Goal: Information Seeking & Learning: Learn about a topic

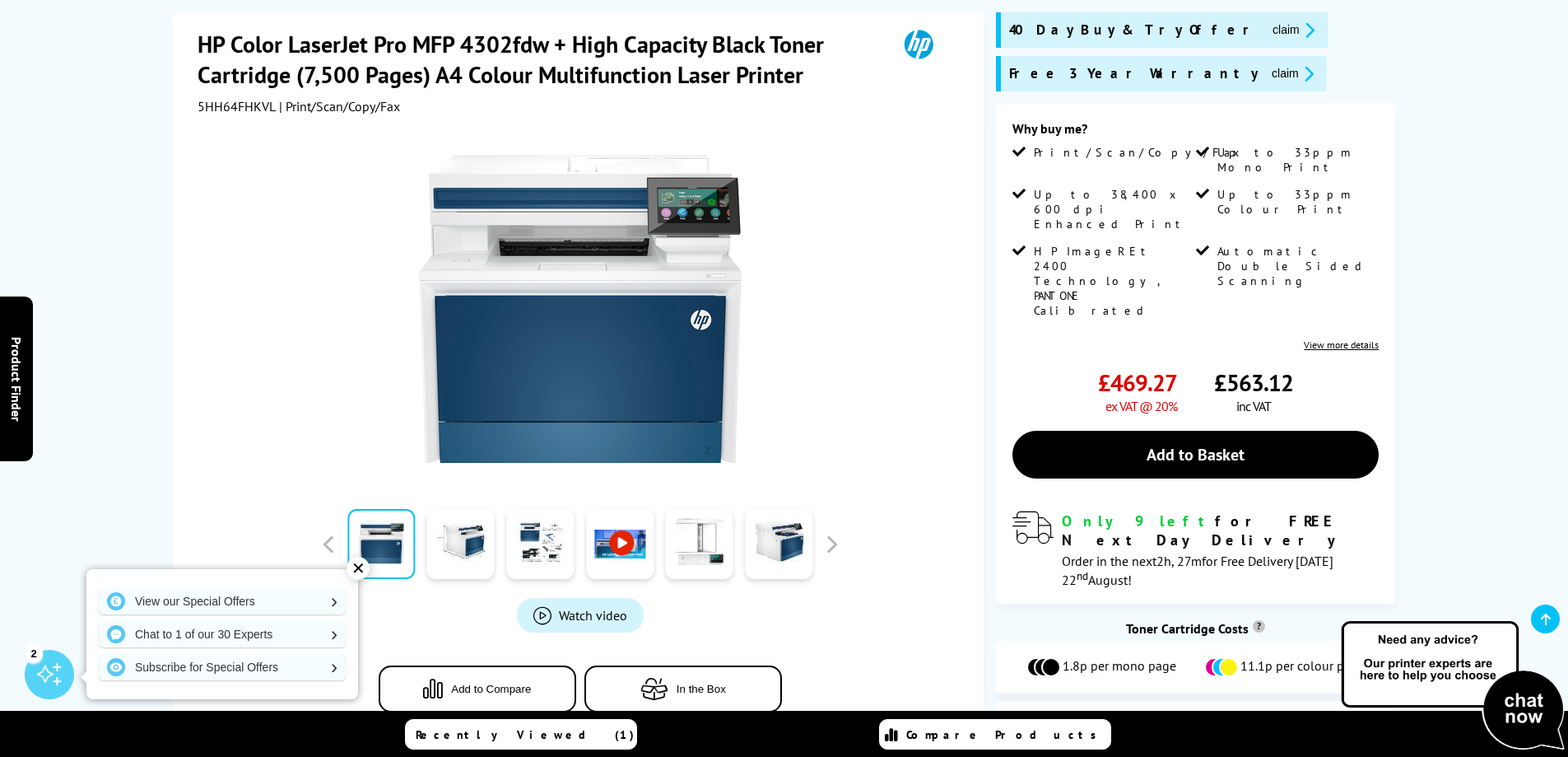
scroll to position [247, 0]
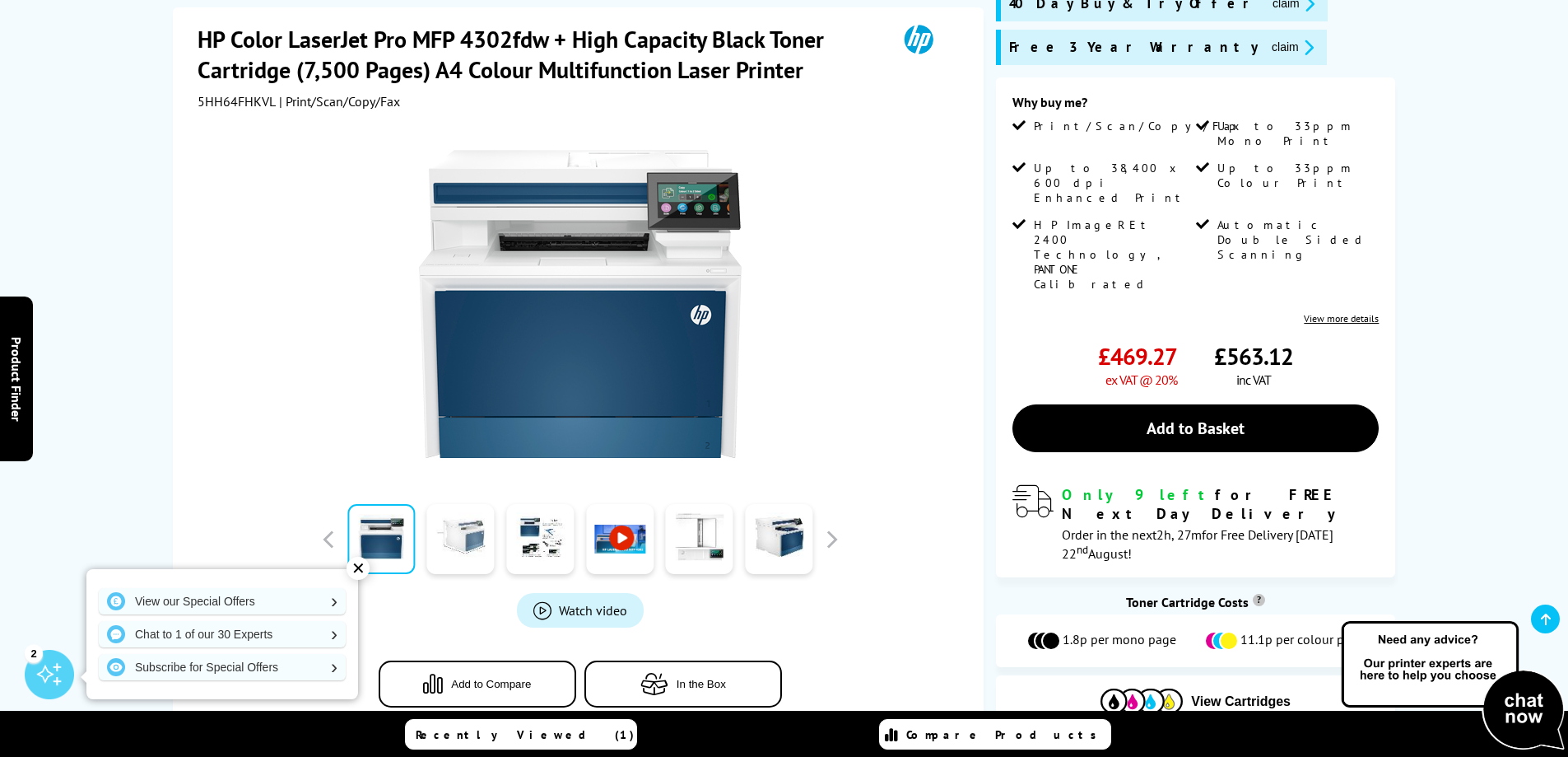
click at [471, 523] on link at bounding box center [460, 539] width 68 height 70
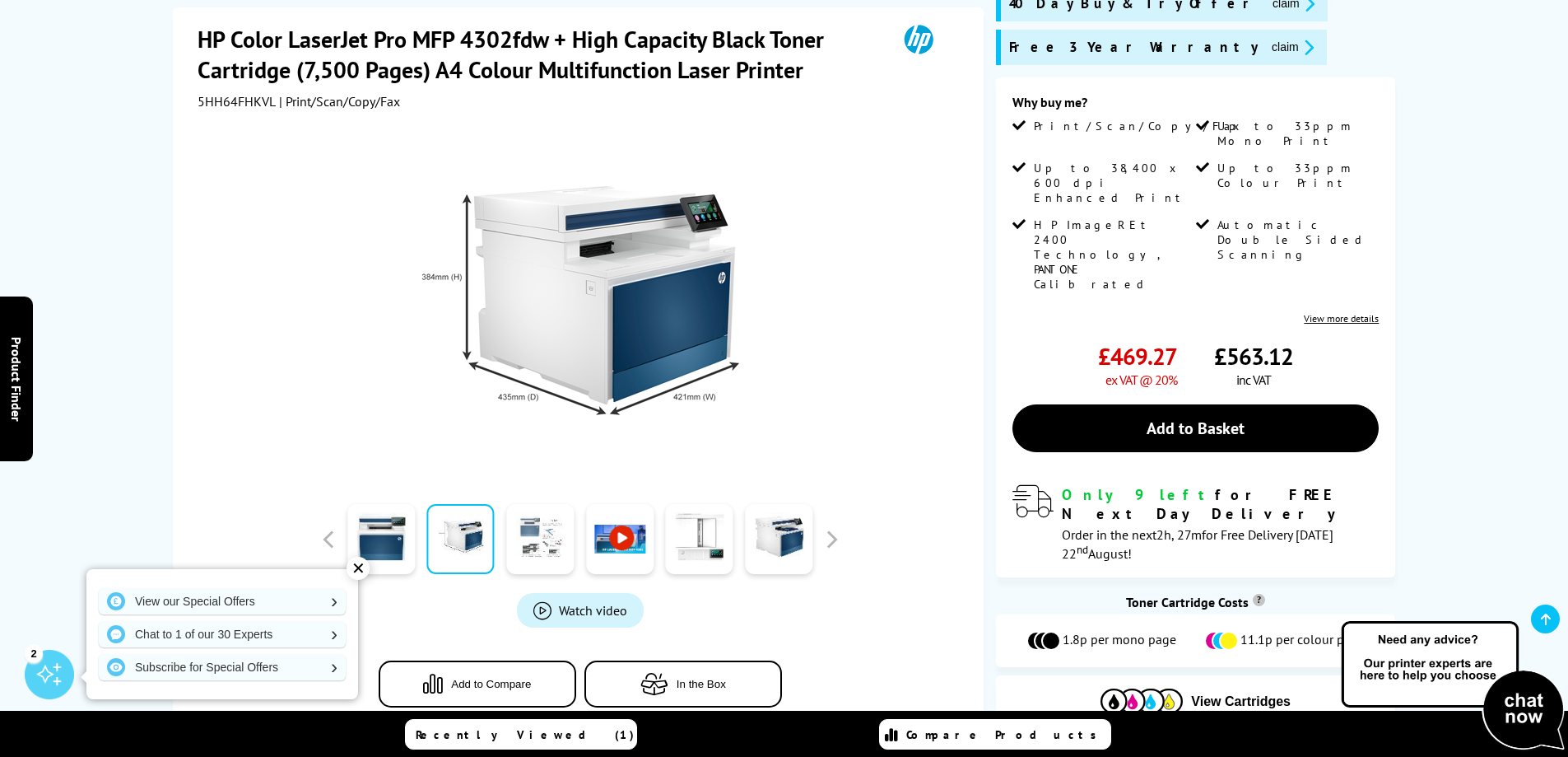
click at [540, 511] on link at bounding box center [539, 539] width 68 height 70
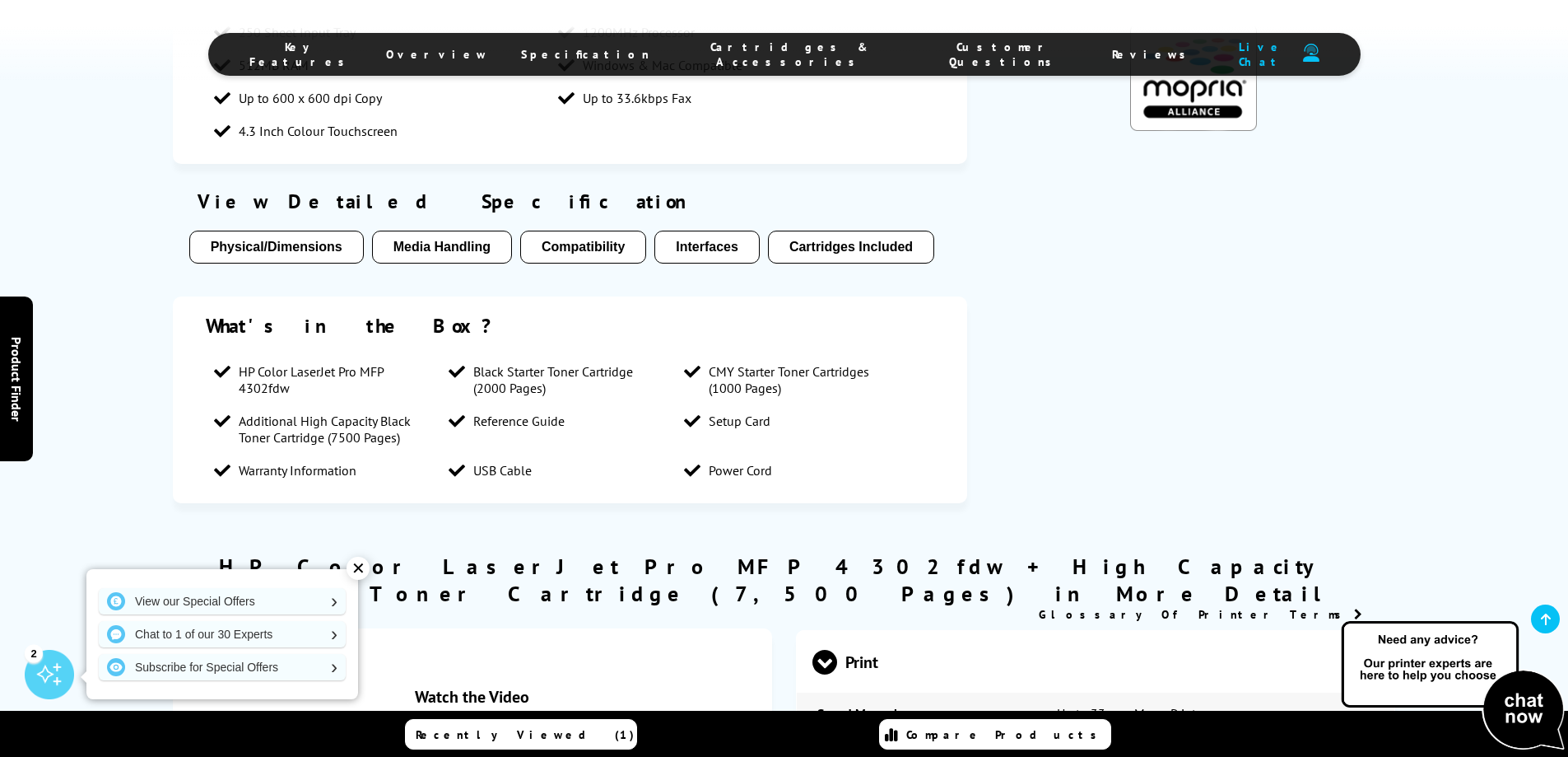
scroll to position [1318, 0]
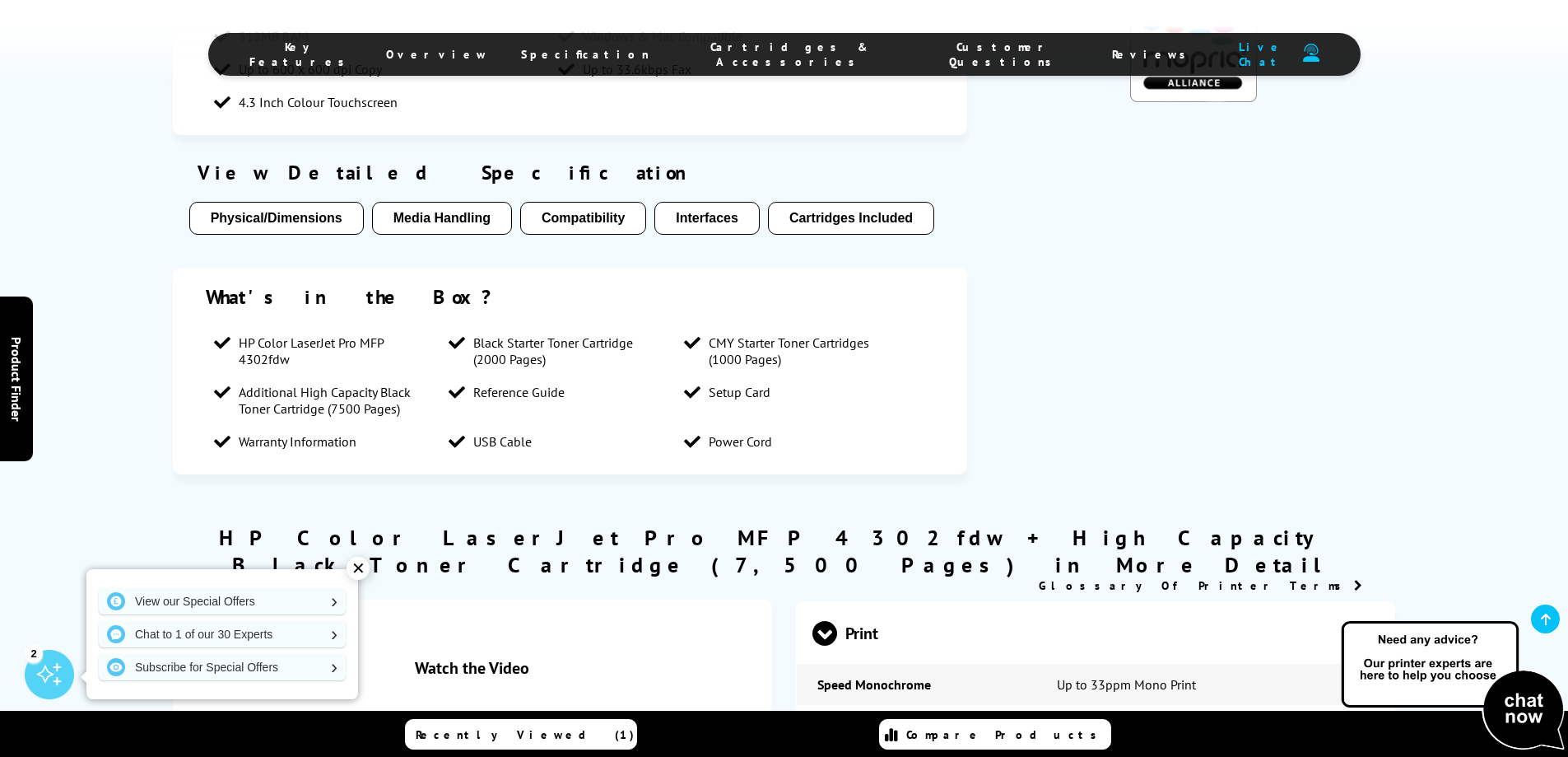
click at [225, 202] on button "Physical/Dimensions" at bounding box center [276, 219] width 174 height 33
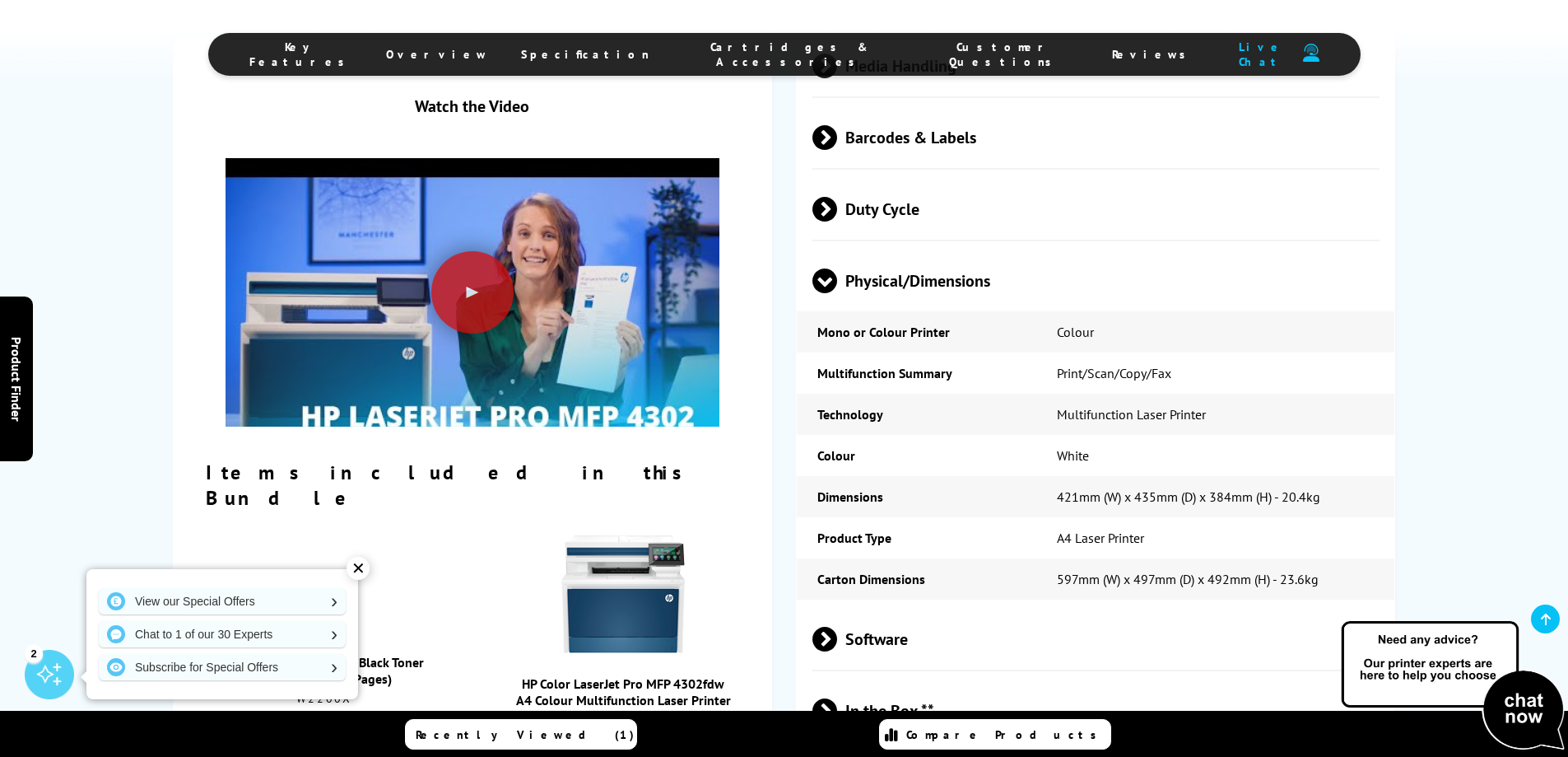
scroll to position [3055, 0]
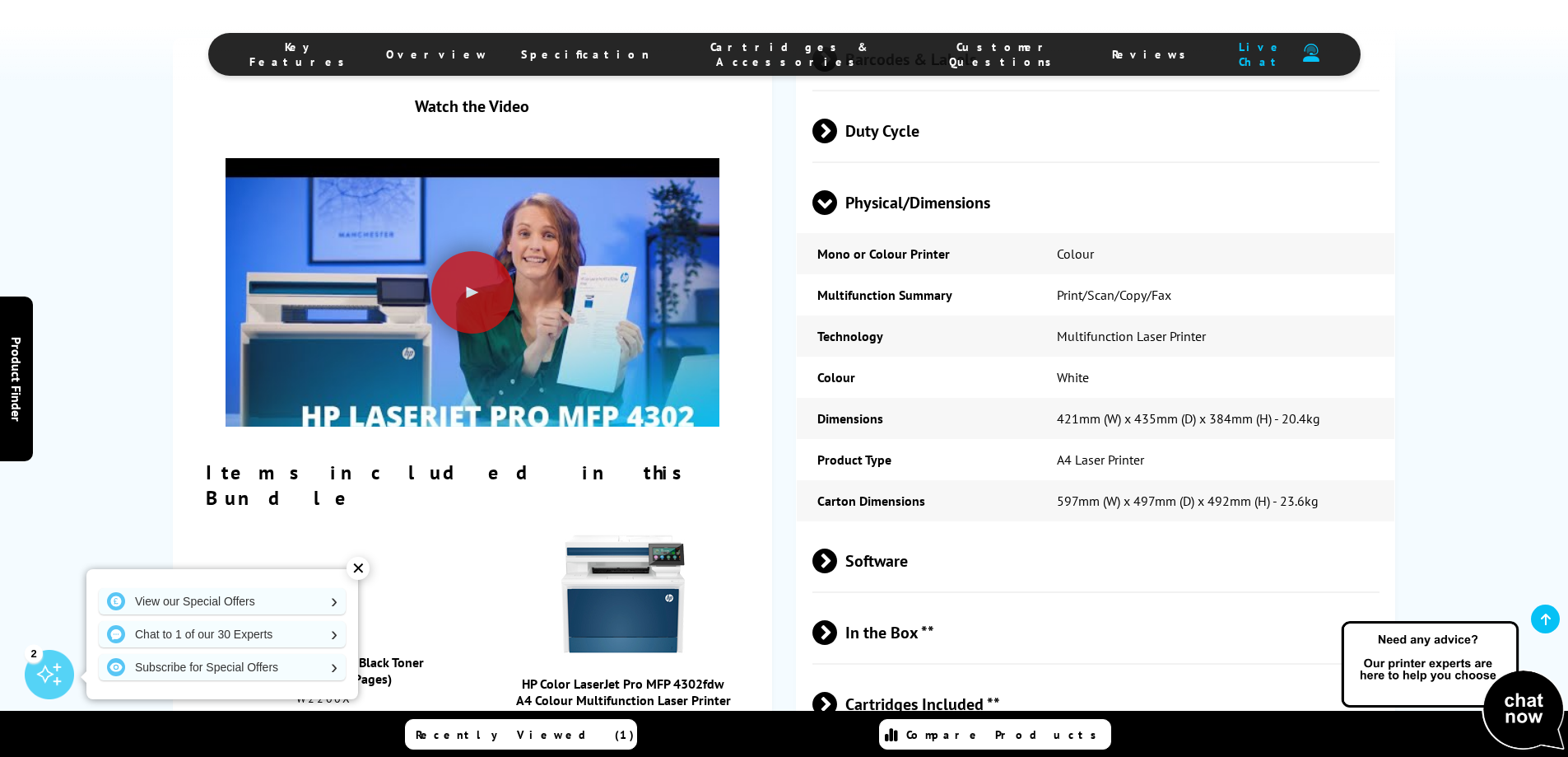
click at [837, 549] on span at bounding box center [837, 561] width 0 height 25
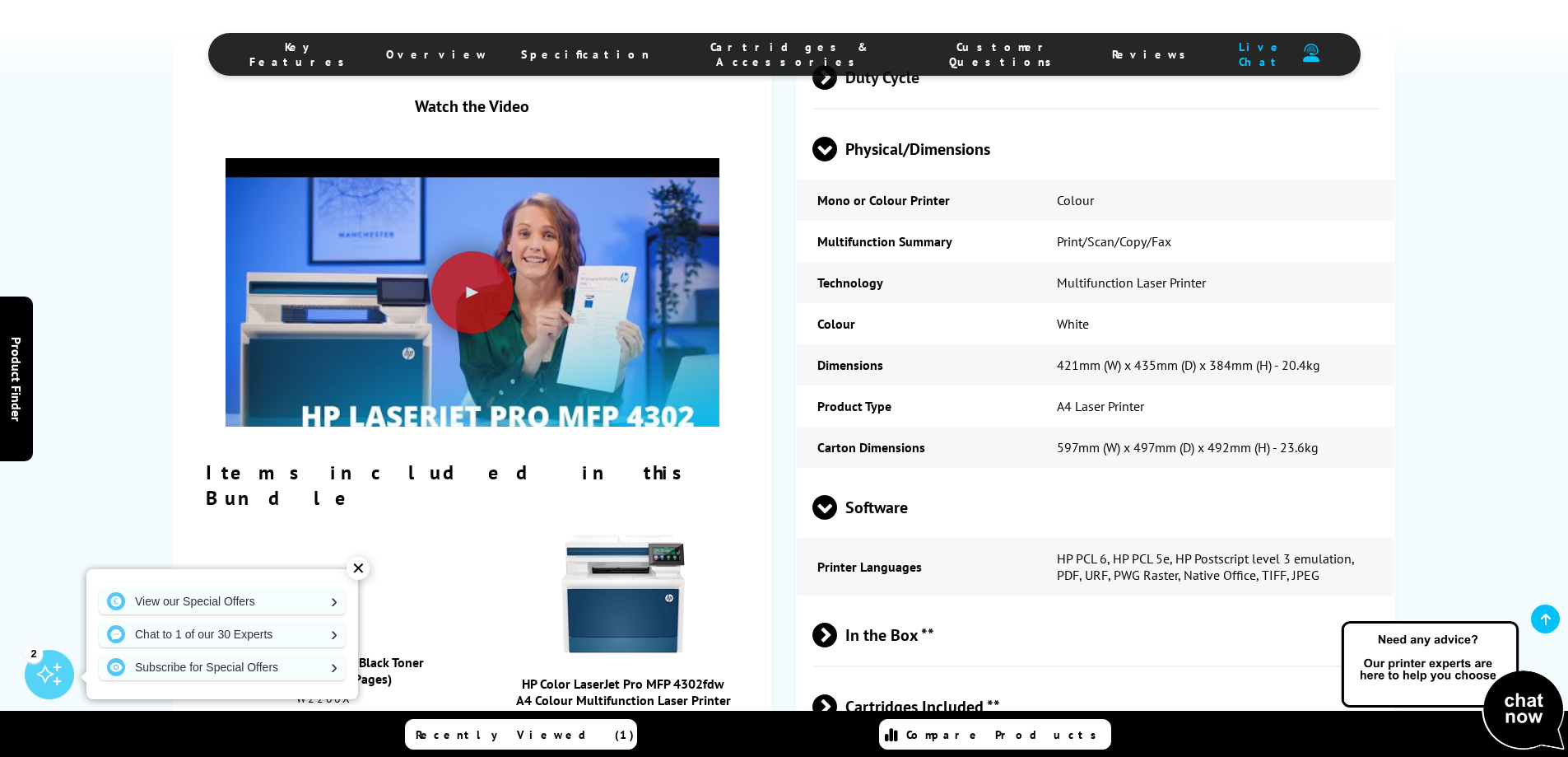
scroll to position [3137, 0]
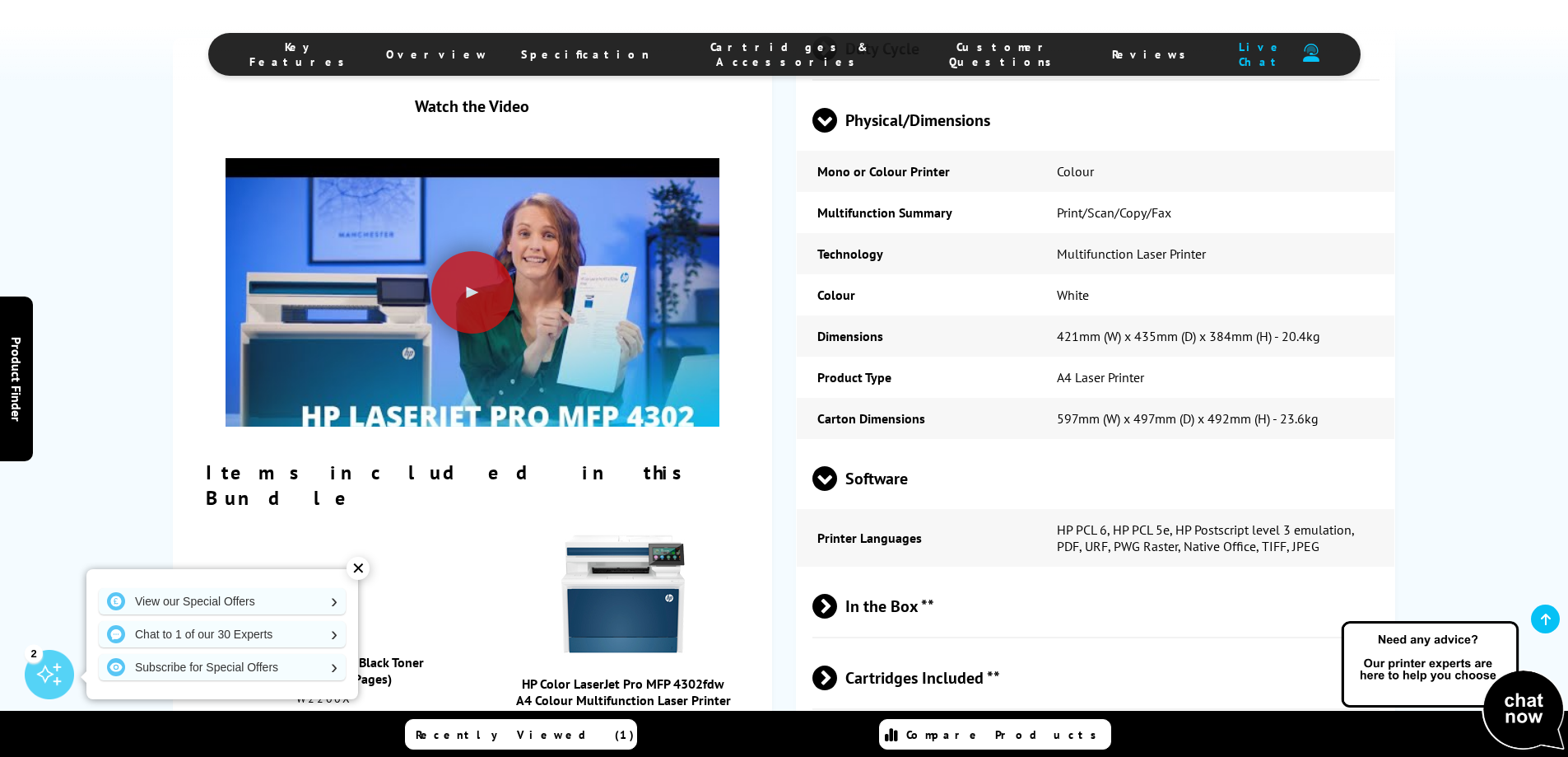
click at [837, 594] on span at bounding box center [837, 606] width 0 height 25
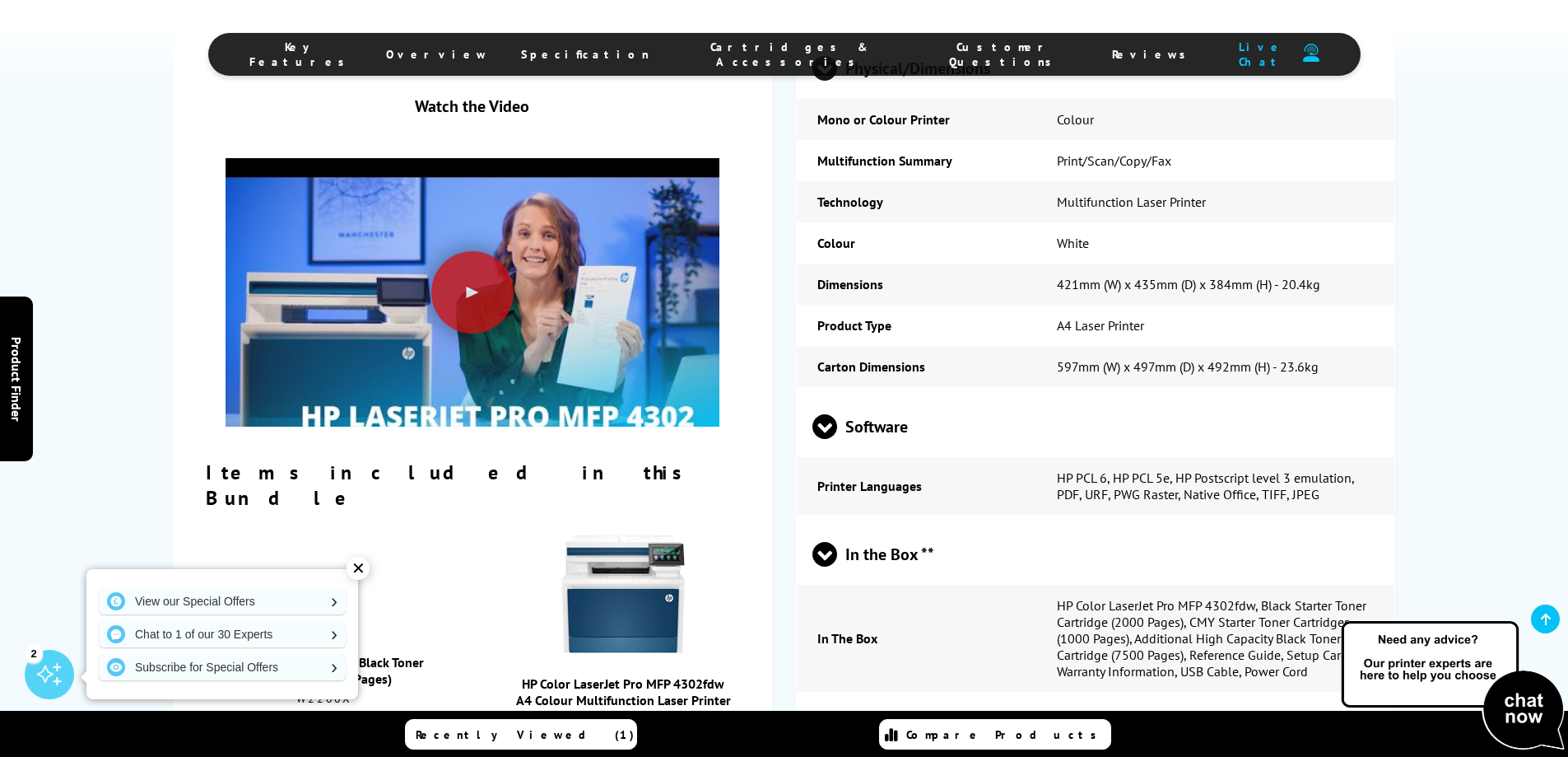
scroll to position [3385, 0]
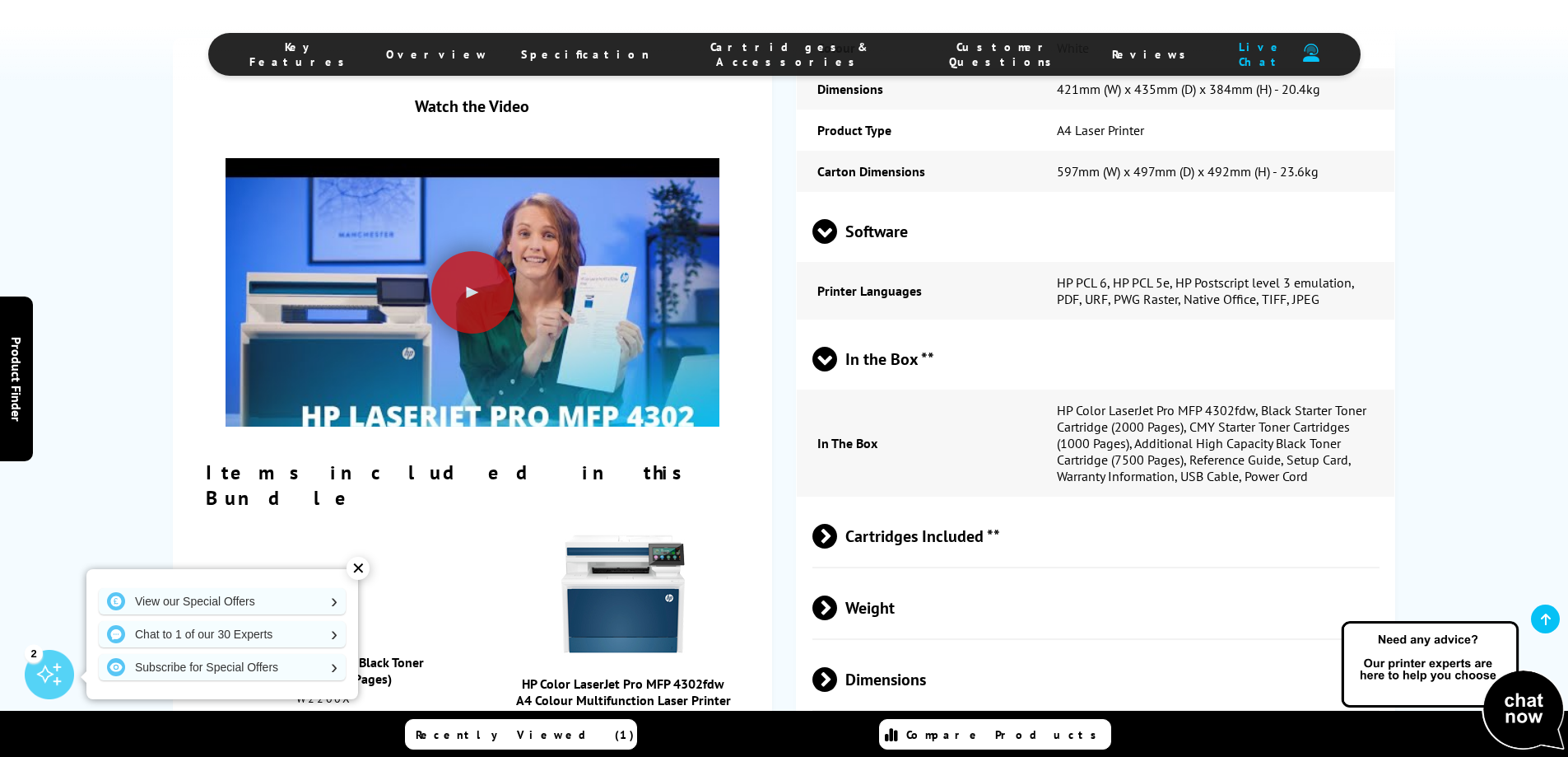
click at [837, 524] on span at bounding box center [837, 536] width 0 height 25
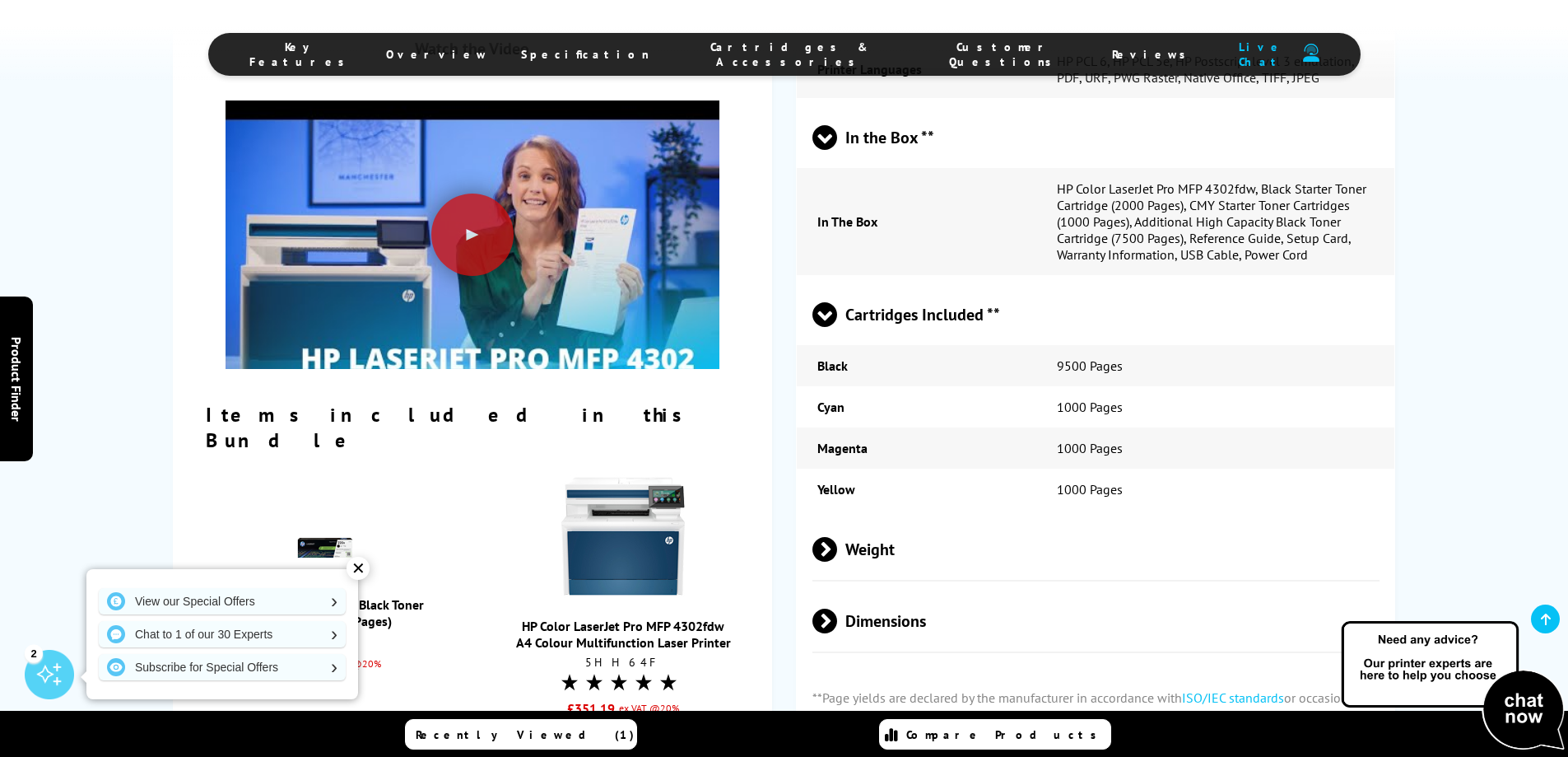
scroll to position [3631, 0]
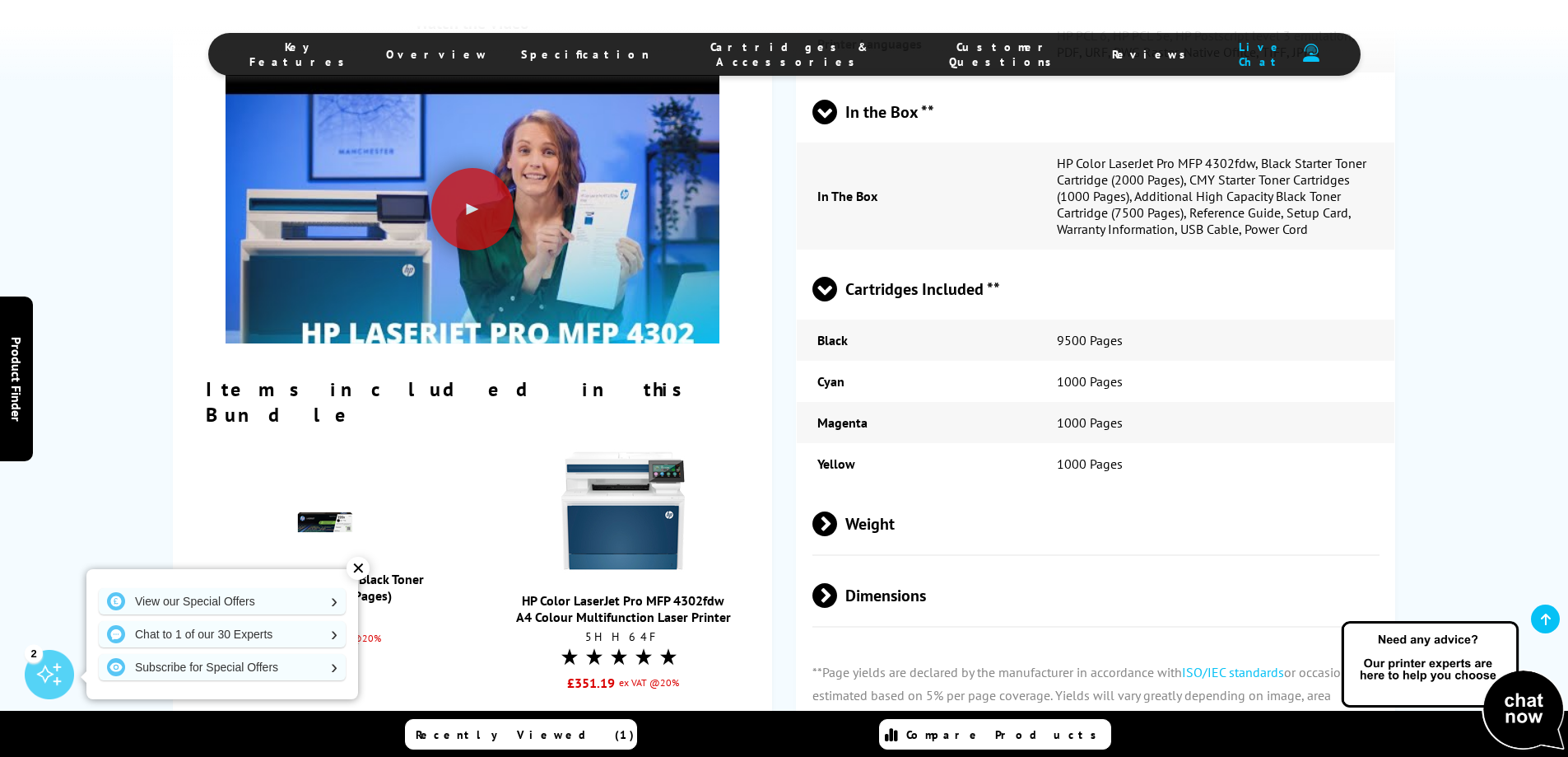
click at [837, 511] on span at bounding box center [837, 524] width 0 height 25
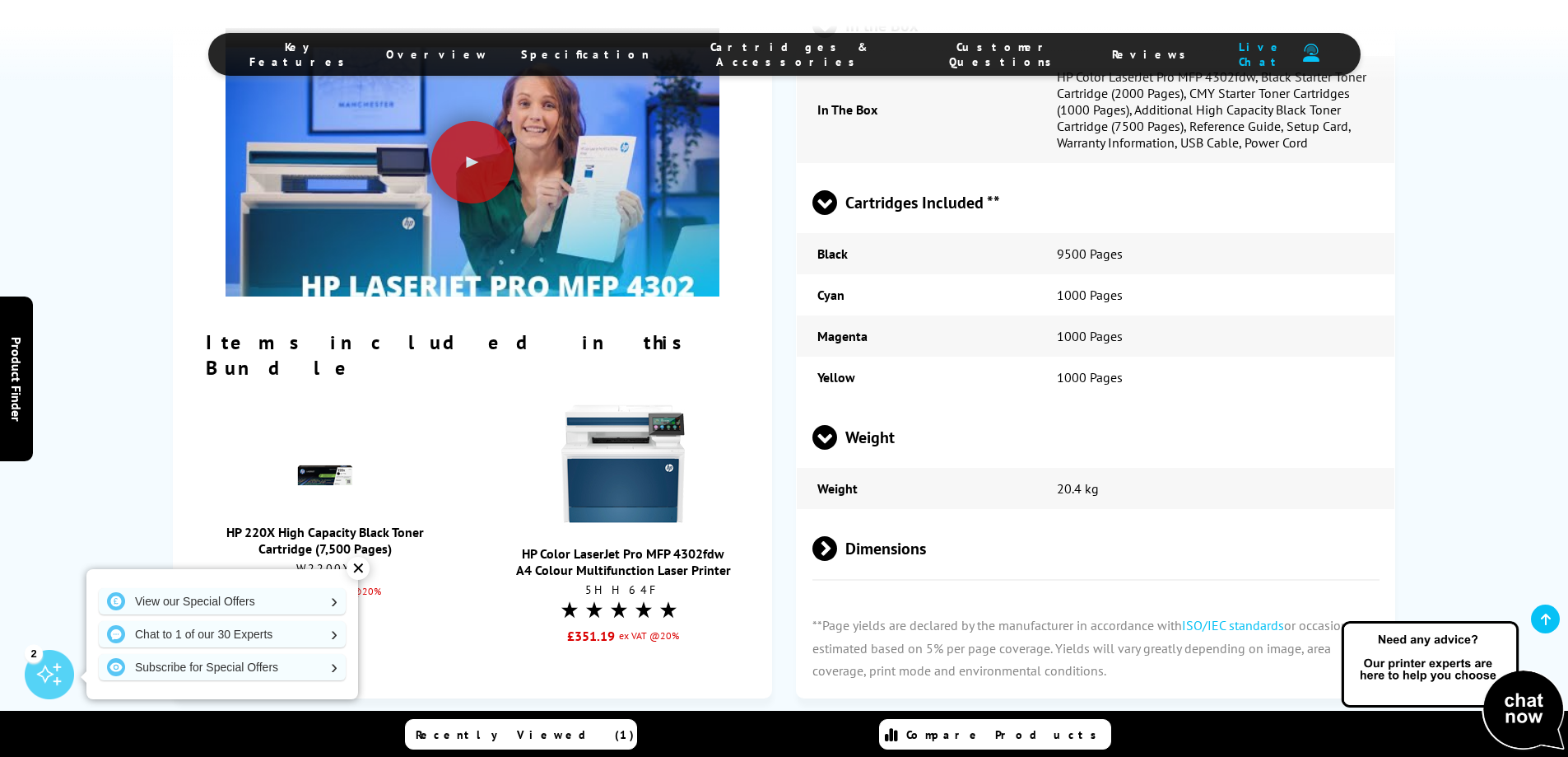
scroll to position [3879, 0]
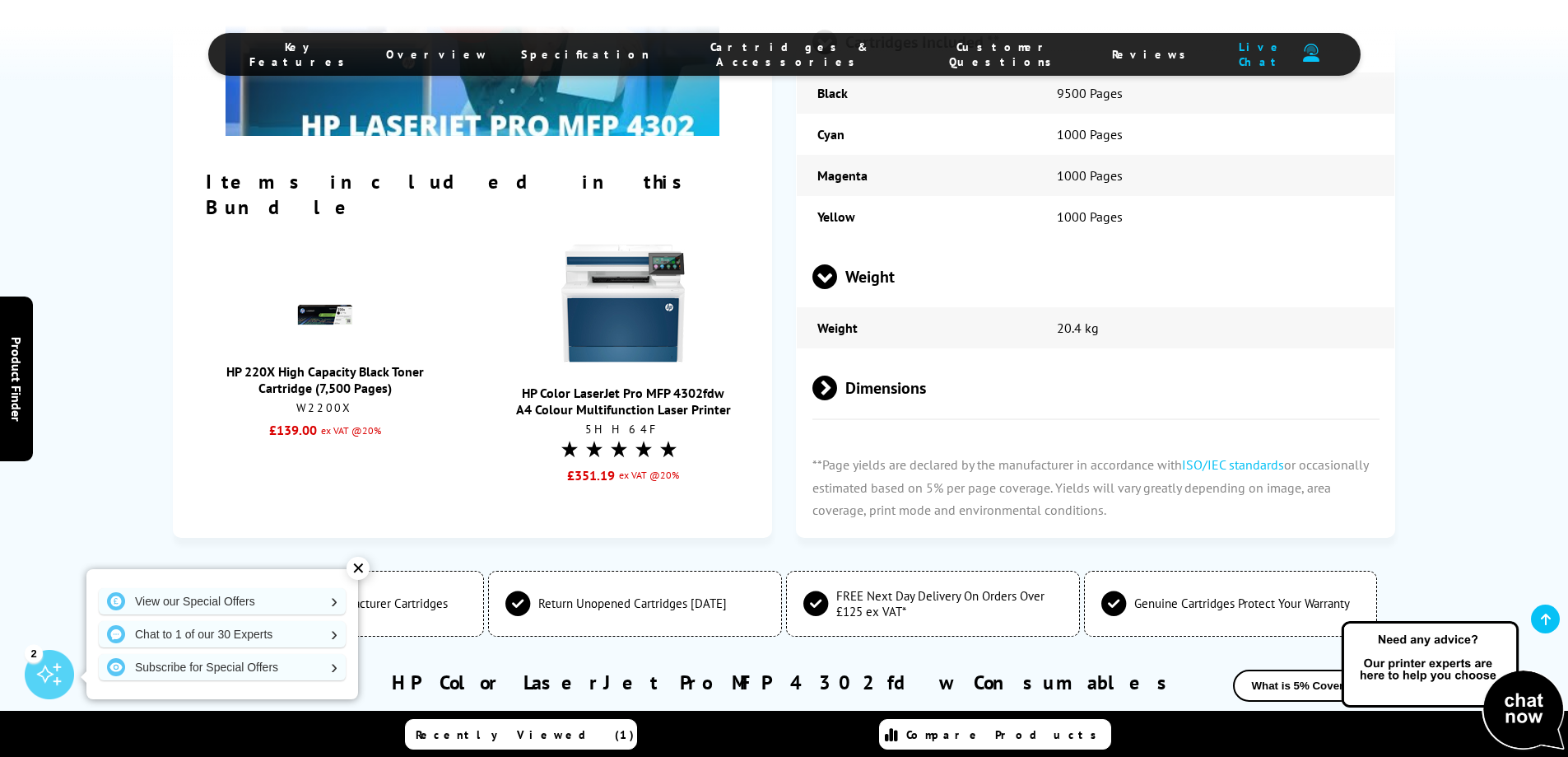
click at [837, 375] on span at bounding box center [837, 387] width 0 height 25
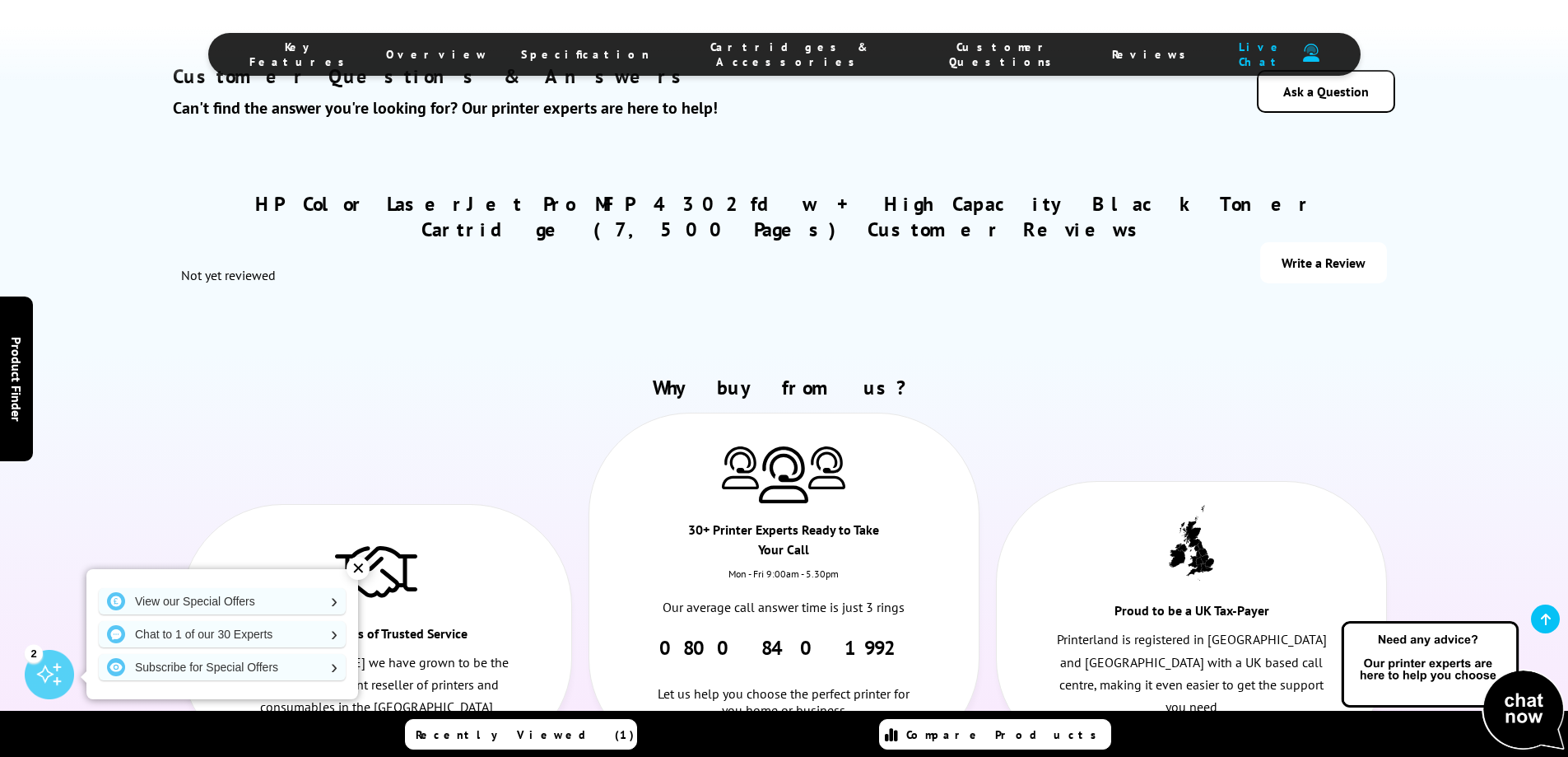
scroll to position [7533, 0]
